Goal: Communication & Community: Connect with others

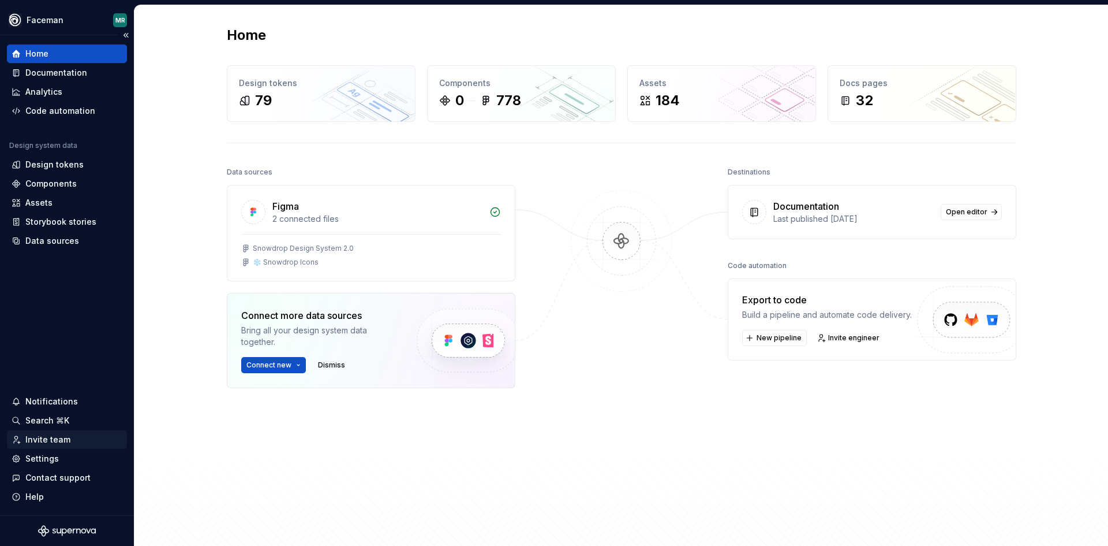
click at [43, 439] on div "Invite team" at bounding box center [47, 440] width 45 height 12
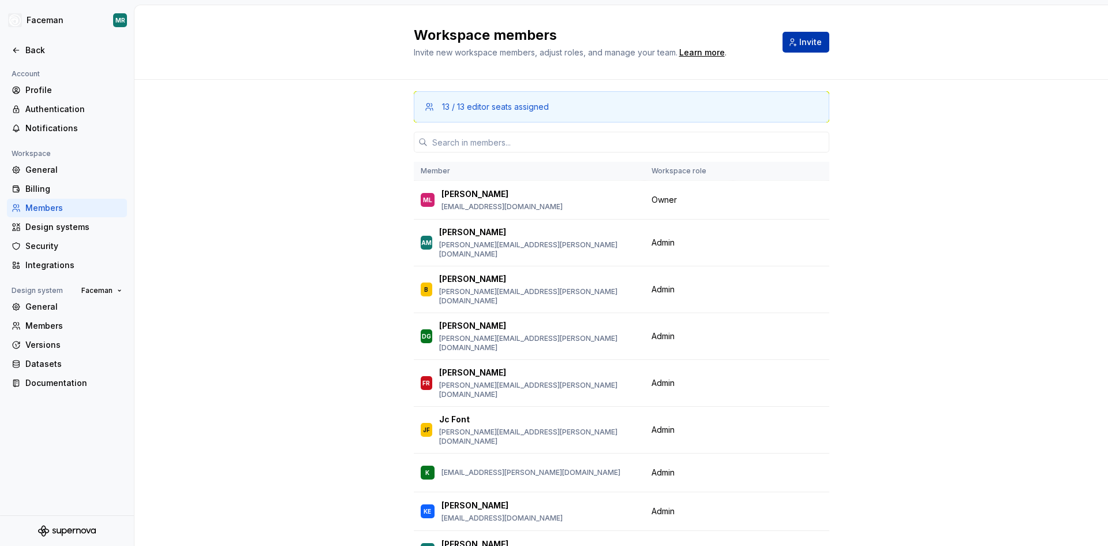
click at [794, 41] on button "Invite" at bounding box center [806, 42] width 47 height 21
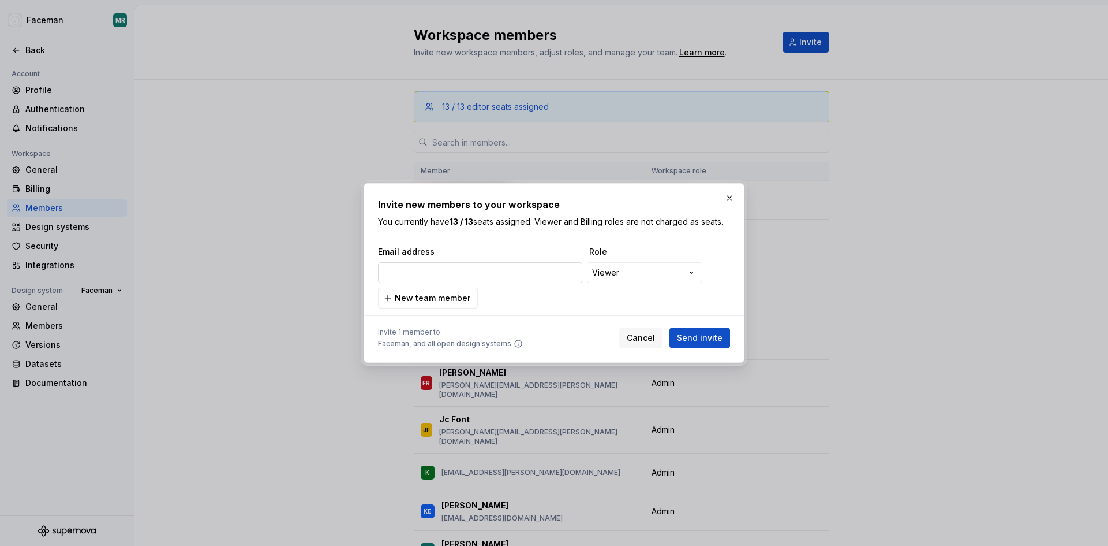
click at [518, 266] on input "email" at bounding box center [480, 272] width 204 height 21
type input "[PERSON_NAME][EMAIL_ADDRESS][PERSON_NAME][DOMAIN_NAME]"
click at [390, 343] on span "Faceman, and all open design systems" at bounding box center [444, 343] width 133 height 9
click at [699, 337] on span "Send invite" at bounding box center [700, 338] width 46 height 12
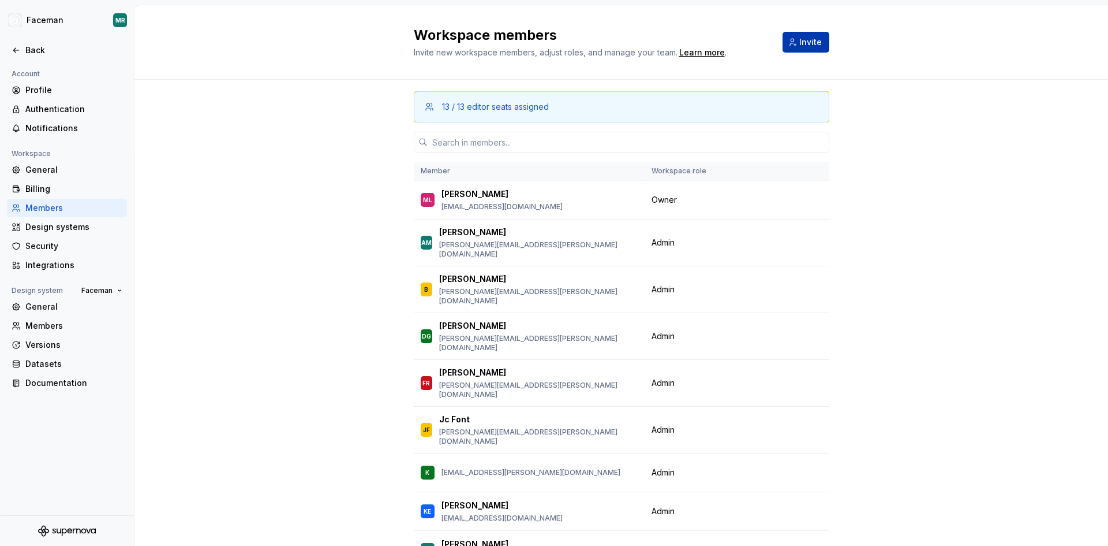
click at [801, 42] on span "Invite" at bounding box center [811, 42] width 23 height 12
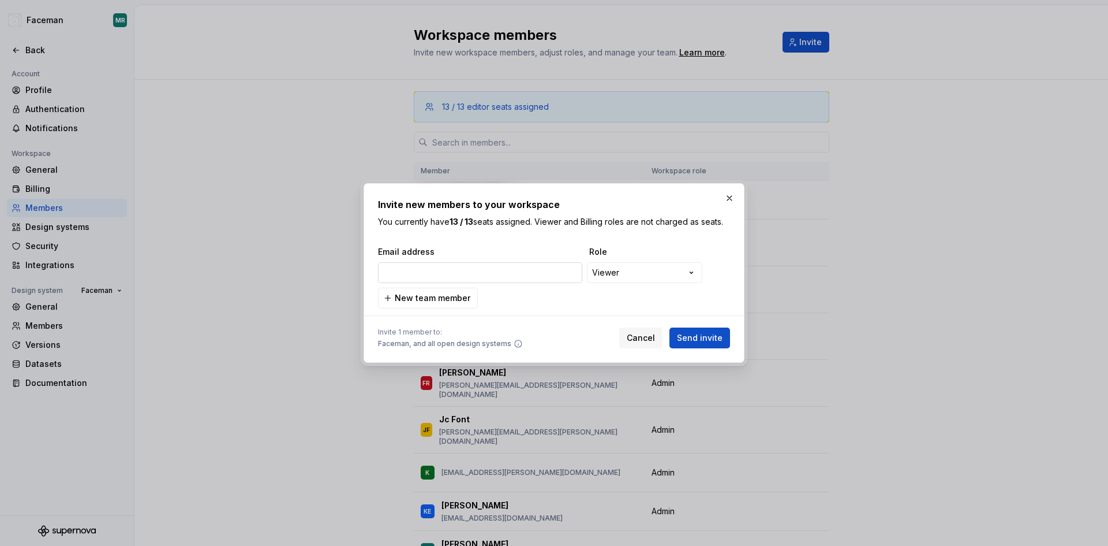
click at [476, 273] on input "email" at bounding box center [480, 272] width 204 height 21
type input "ola.holmda"
click at [649, 342] on span "Cancel" at bounding box center [641, 338] width 28 height 12
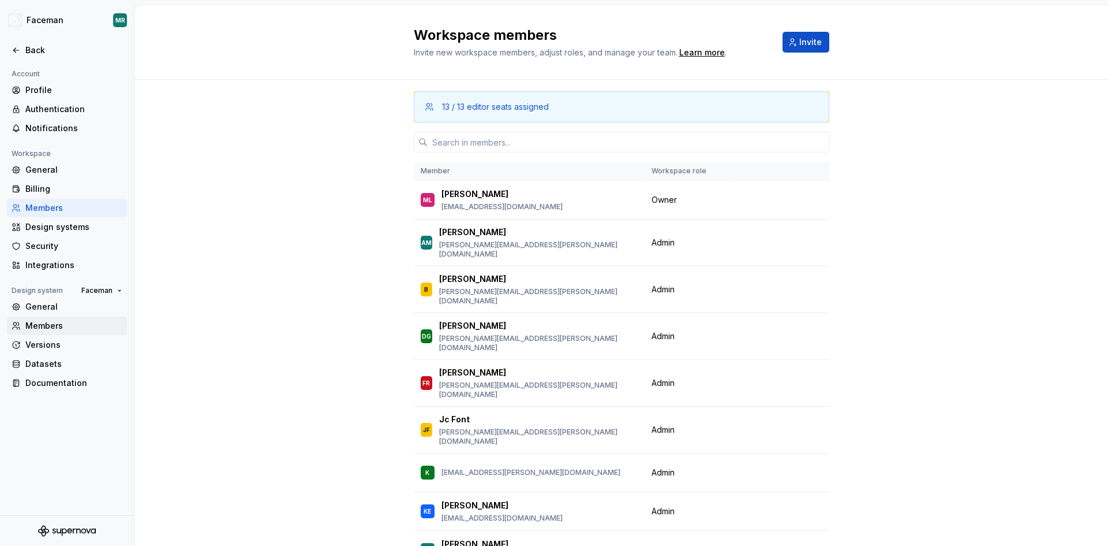
click at [50, 324] on div "Members" at bounding box center [73, 326] width 97 height 12
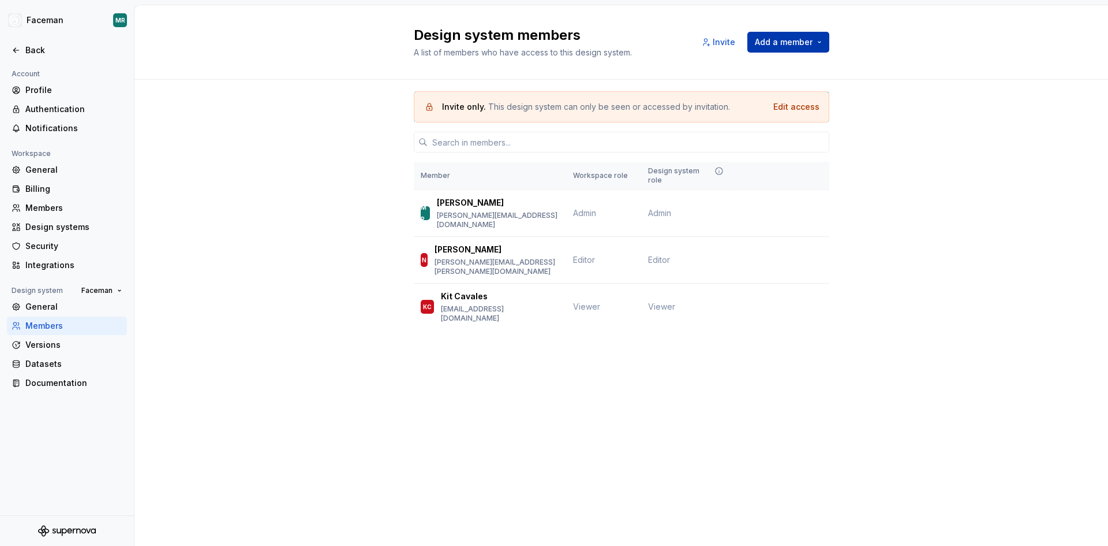
click at [787, 44] on span "Add a member" at bounding box center [784, 42] width 58 height 12
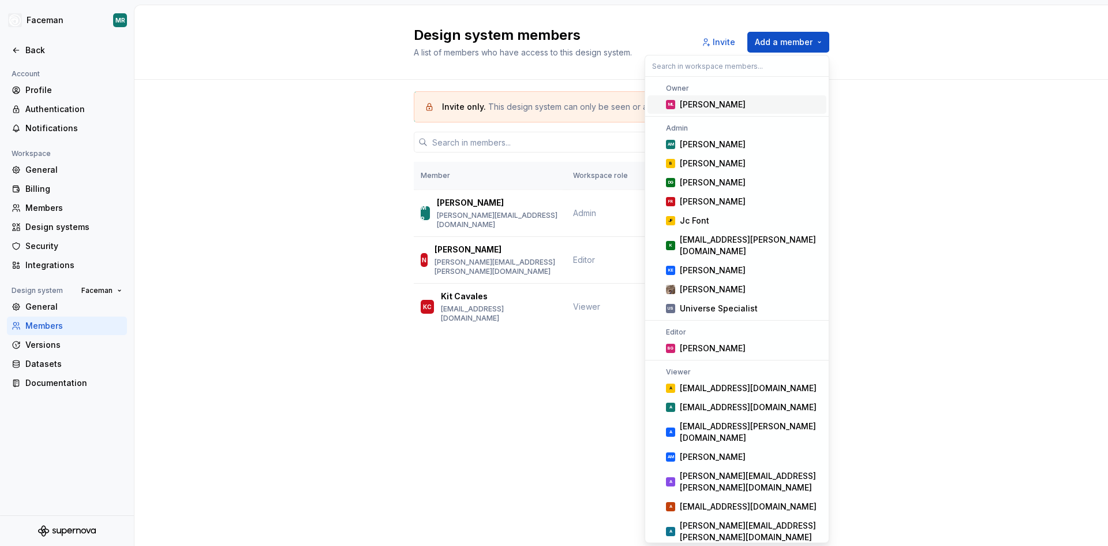
click at [716, 64] on input "text" at bounding box center [737, 65] width 184 height 21
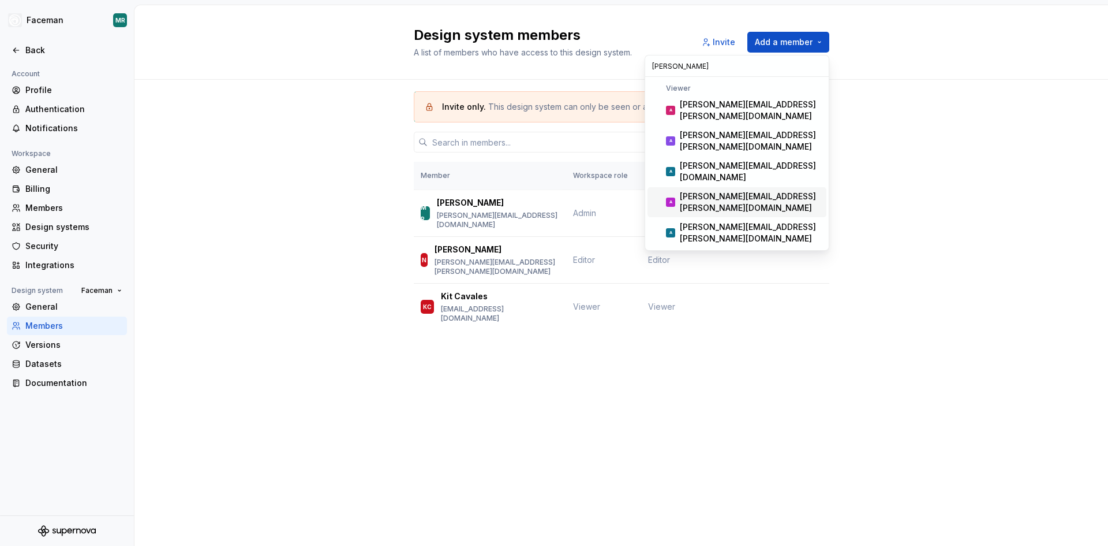
type input "[PERSON_NAME]"
click at [730, 191] on div "[PERSON_NAME][EMAIL_ADDRESS][PERSON_NAME][DOMAIN_NAME]" at bounding box center [751, 202] width 142 height 23
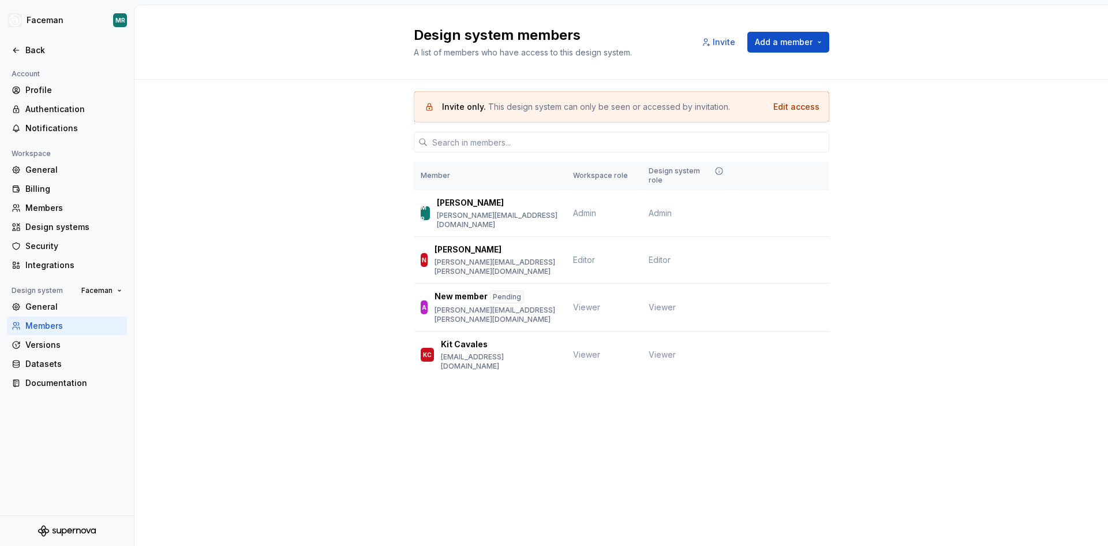
click at [889, 189] on div "Invite only. This design system can only be seen or accessed by invitation. Edi…" at bounding box center [622, 251] width 974 height 342
click at [796, 299] on button "Change role" at bounding box center [771, 307] width 62 height 16
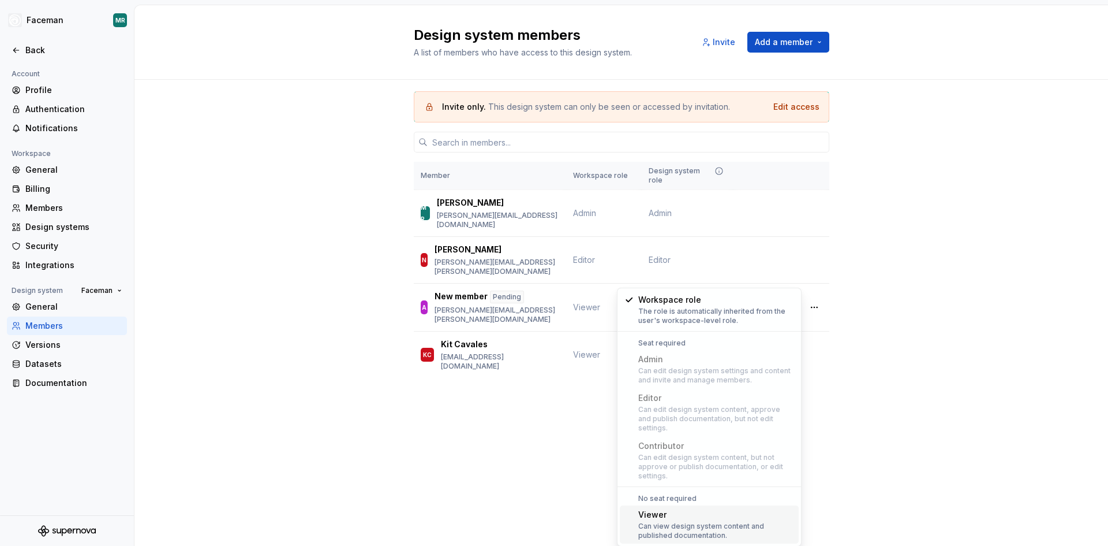
click at [997, 308] on div "Invite only. This design system can only be seen or accessed by invitation. Edi…" at bounding box center [622, 251] width 974 height 342
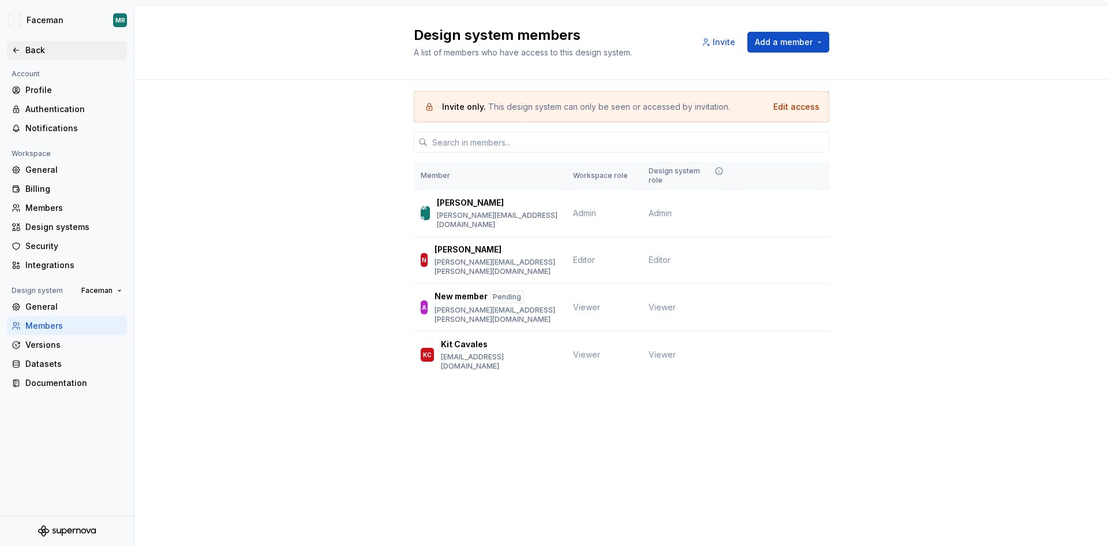
click at [31, 44] on div "Back" at bounding box center [73, 50] width 97 height 12
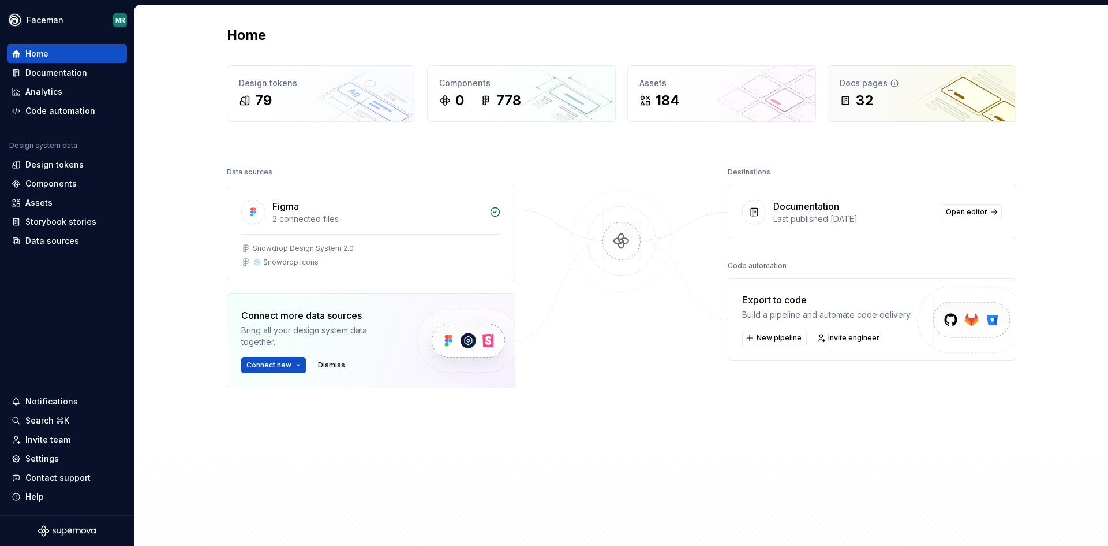
click at [897, 96] on div "32" at bounding box center [922, 100] width 165 height 18
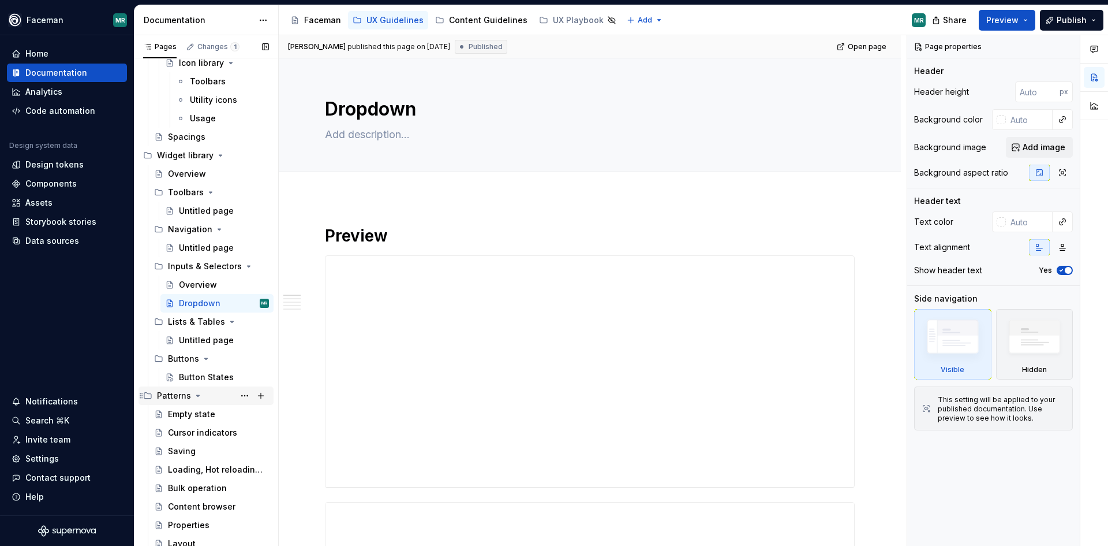
scroll to position [256, 0]
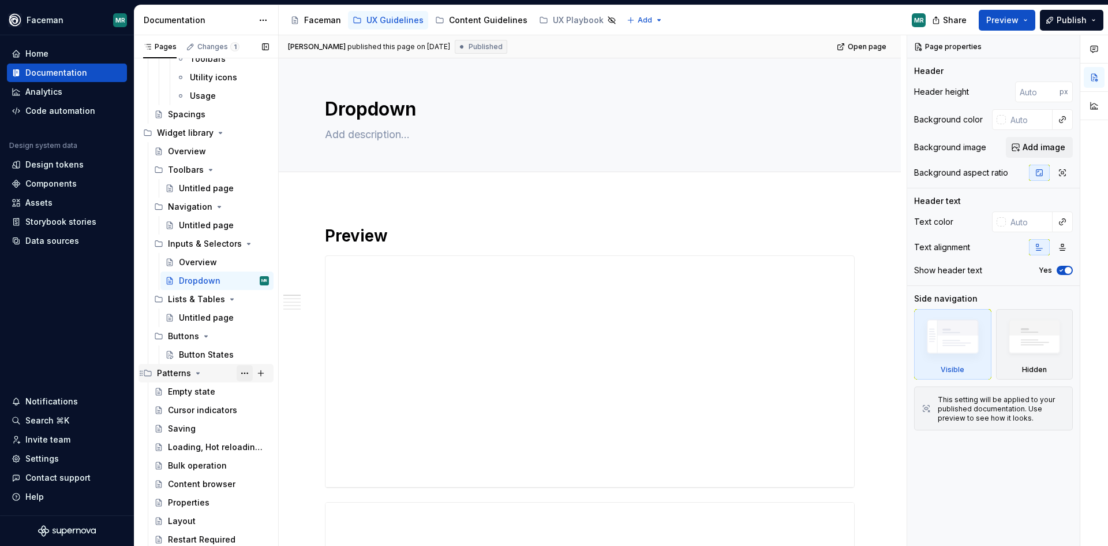
click at [241, 371] on button "Page tree" at bounding box center [245, 373] width 16 height 16
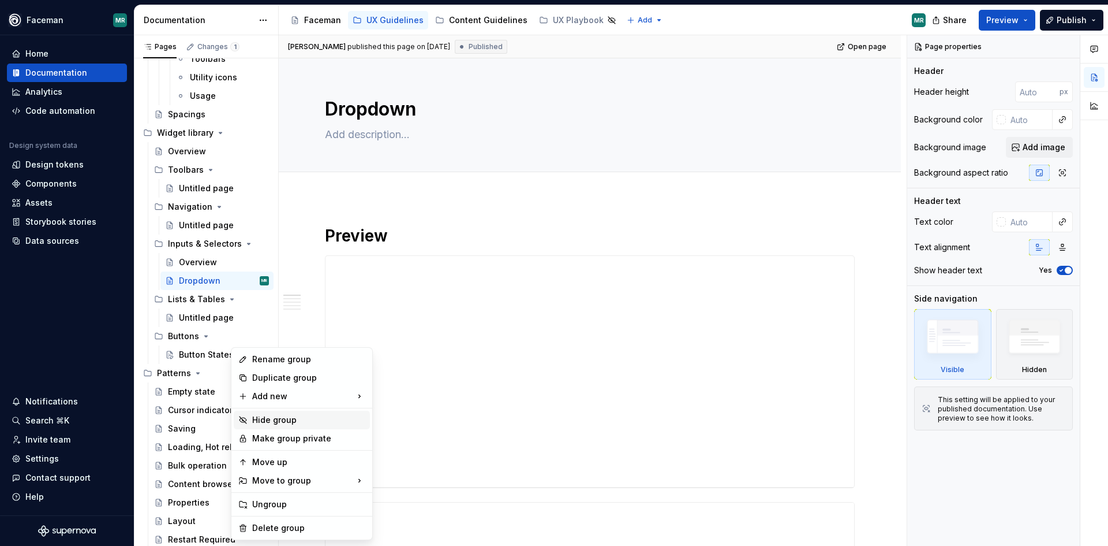
click at [264, 416] on div "Hide group" at bounding box center [308, 420] width 113 height 12
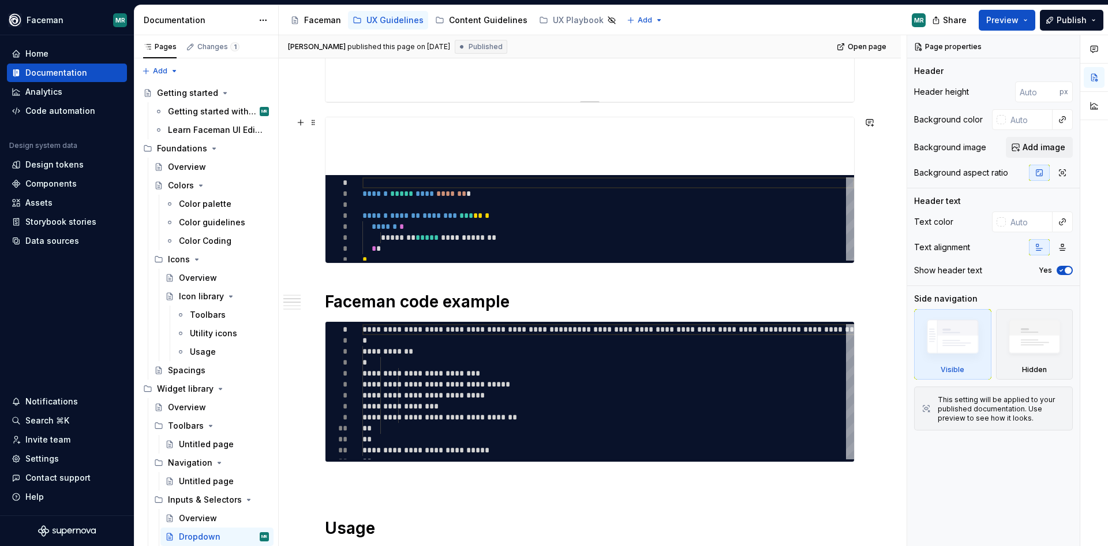
scroll to position [0, 0]
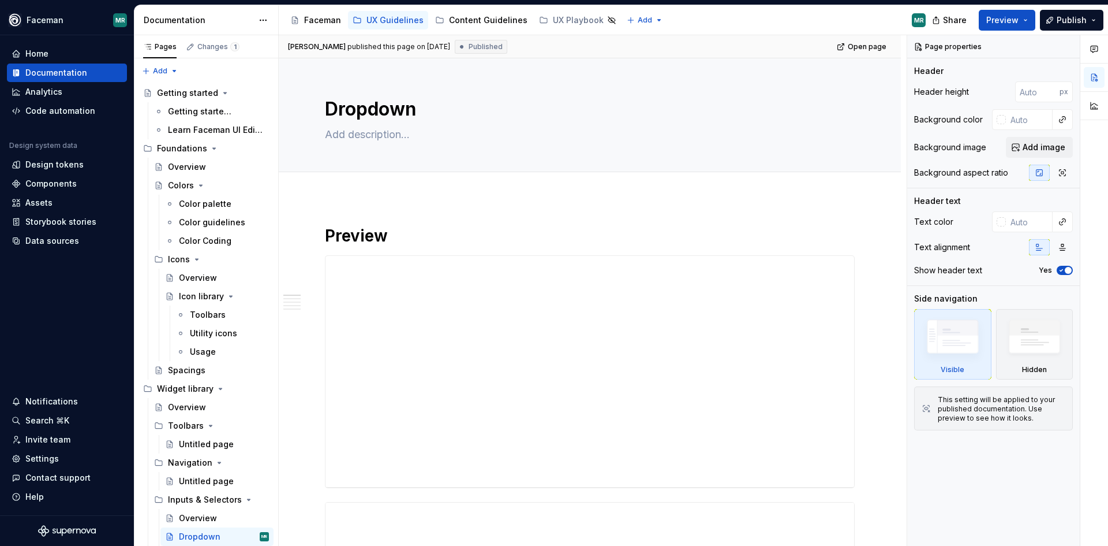
type textarea "*"
